Goal: Task Accomplishment & Management: Use online tool/utility

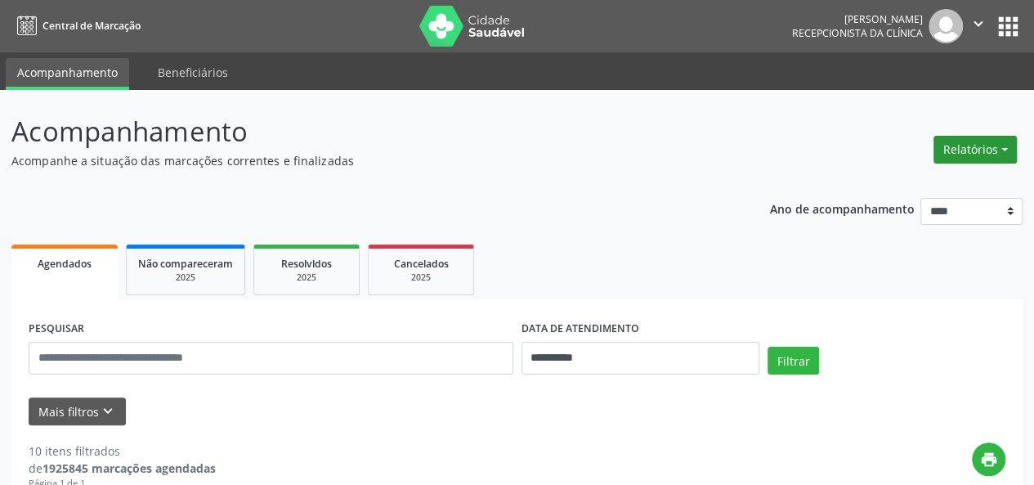
click at [953, 151] on button "Relatórios" at bounding box center [974, 150] width 83 height 28
click at [923, 189] on link "Agendamentos" at bounding box center [930, 183] width 176 height 23
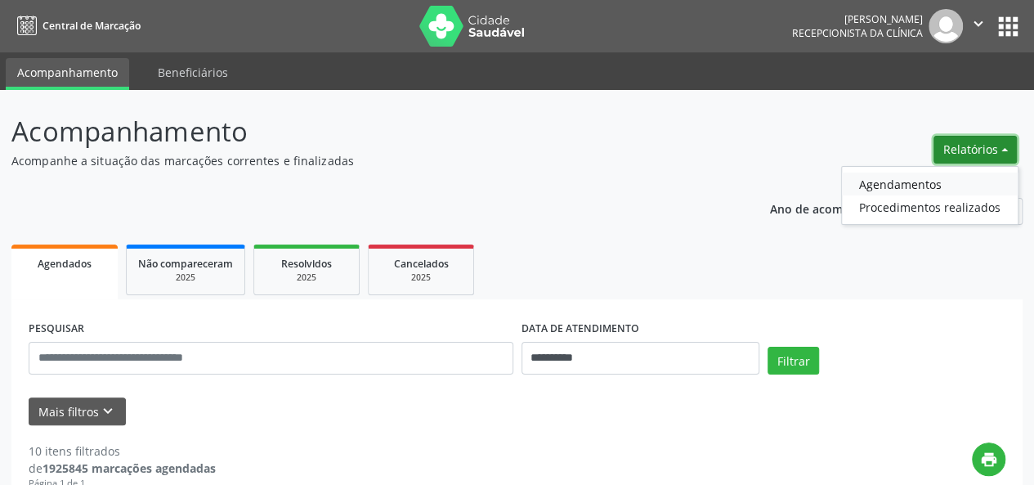
select select "*"
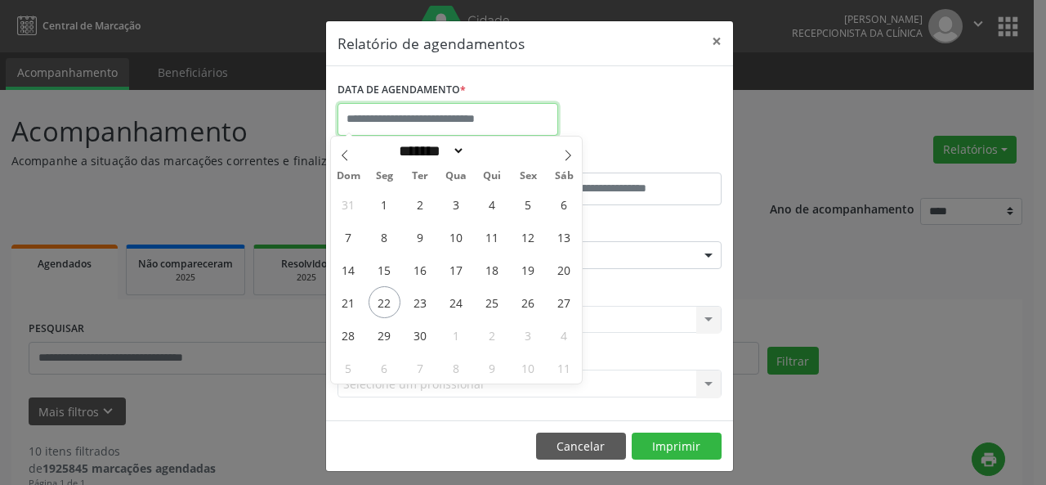
click at [459, 118] on input "text" at bounding box center [447, 119] width 221 height 33
click at [378, 294] on span "22" at bounding box center [385, 302] width 32 height 32
type input "**********"
click at [378, 294] on span "22" at bounding box center [385, 302] width 32 height 32
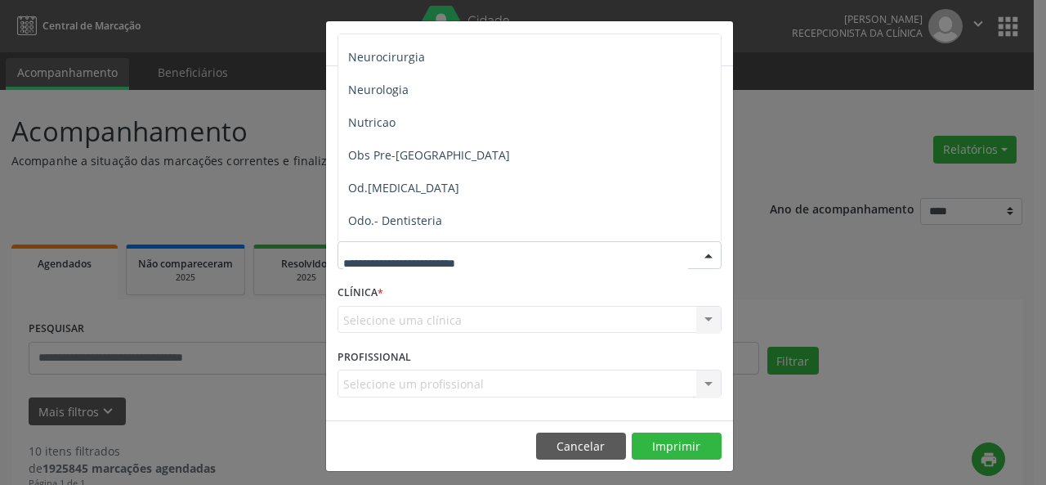
scroll to position [1687, 0]
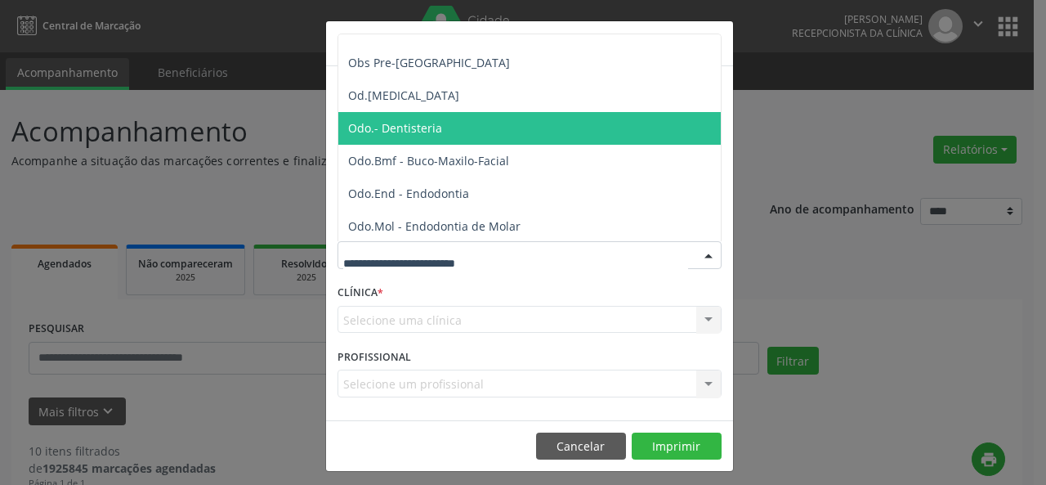
click at [499, 132] on span "Odo.- Dentisteria" at bounding box center [530, 128] width 385 height 33
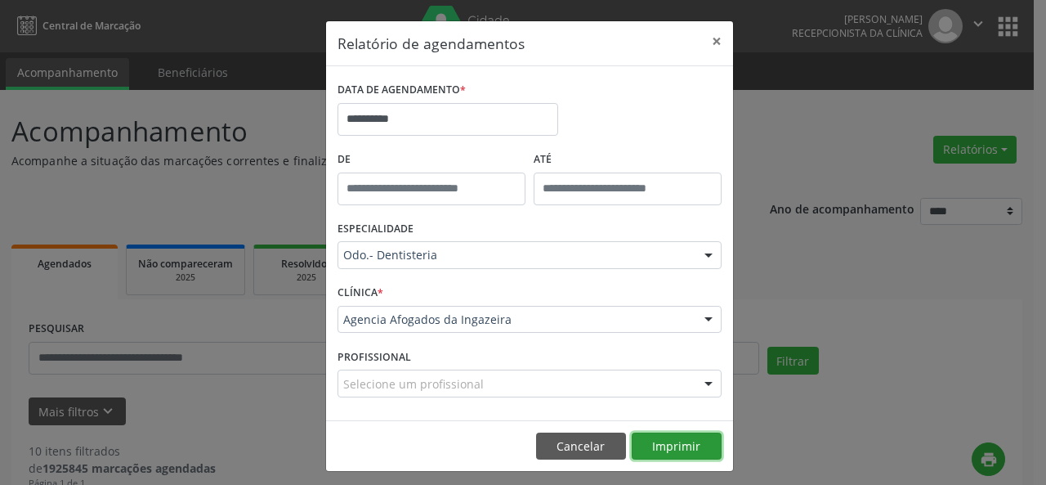
click at [677, 450] on button "Imprimir" at bounding box center [677, 446] width 90 height 28
